Goal: Task Accomplishment & Management: Use online tool/utility

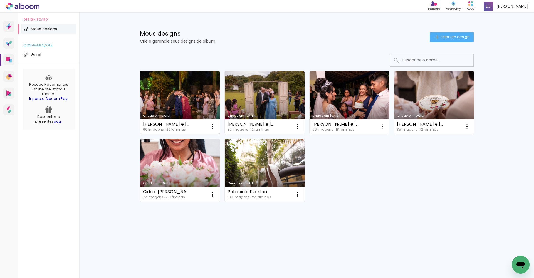
click at [153, 101] on link "Criado em [DATE]" at bounding box center [180, 102] width 80 height 63
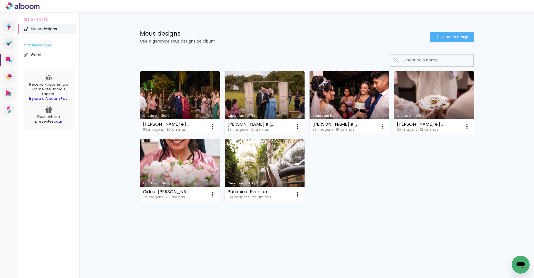
click at [363, 95] on link "Criado em [DATE]" at bounding box center [349, 102] width 80 height 63
